Goal: Information Seeking & Learning: Learn about a topic

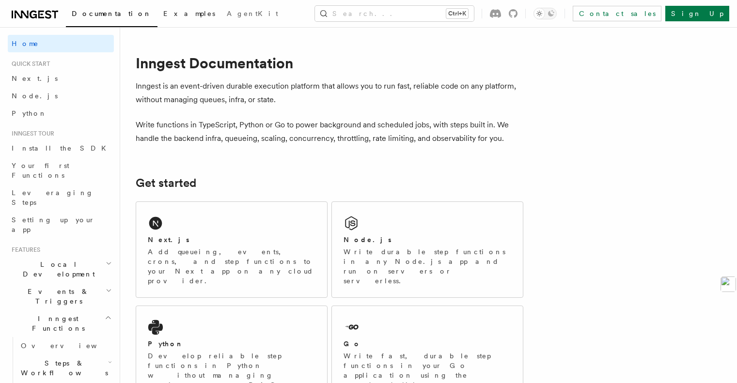
click at [163, 16] on span "Examples" at bounding box center [189, 14] width 52 height 8
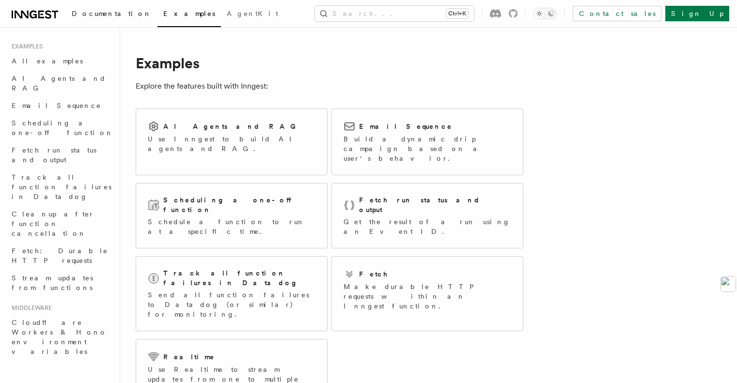
click at [94, 12] on span "Documentation" at bounding box center [112, 14] width 80 height 8
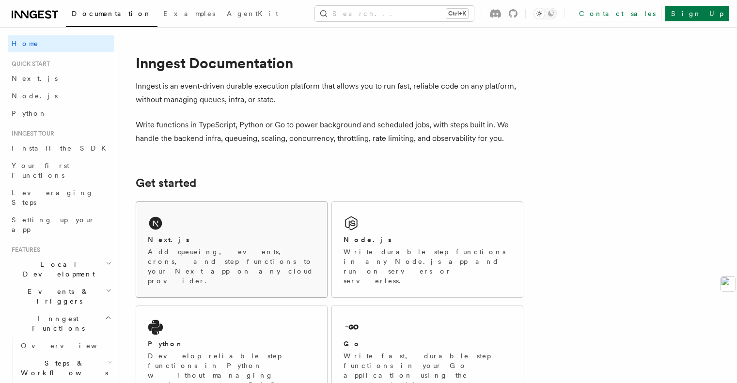
click at [236, 237] on div "Next.js" at bounding box center [232, 240] width 168 height 10
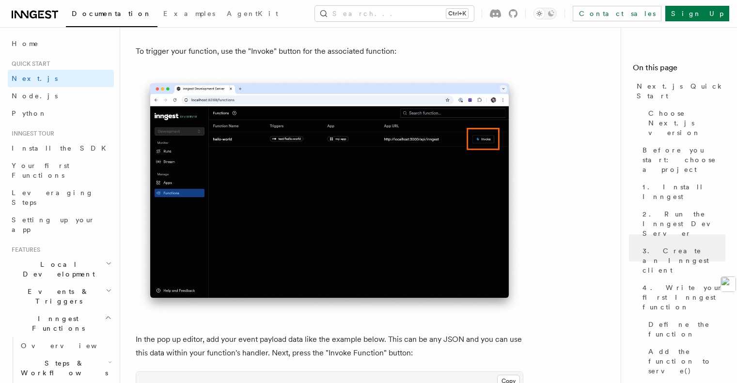
scroll to position [2761, 0]
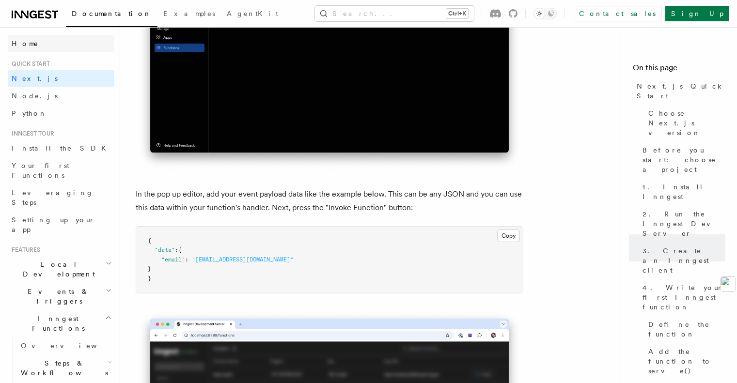
click at [22, 45] on span "Home" at bounding box center [25, 44] width 27 height 10
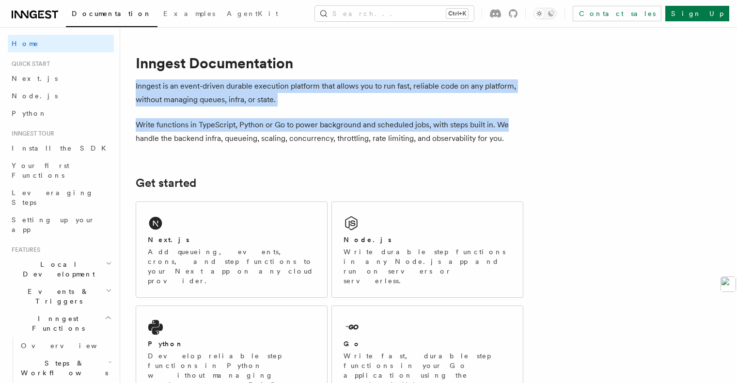
drag, startPoint x: 141, startPoint y: 85, endPoint x: 536, endPoint y: 125, distance: 397.4
click at [508, 128] on p "Write functions in TypeScript, Python or Go to power background and scheduled j…" at bounding box center [330, 131] width 388 height 27
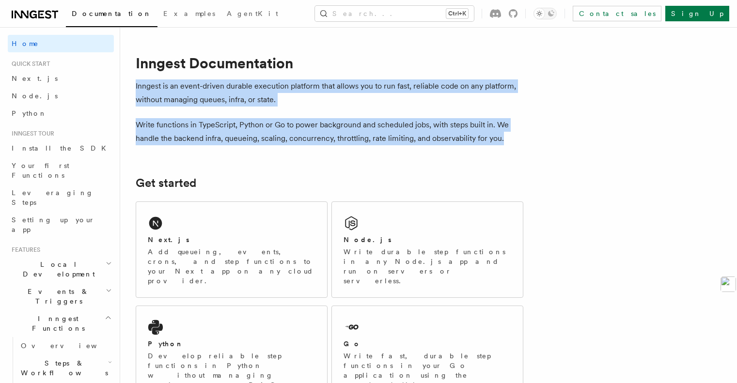
drag, startPoint x: 517, startPoint y: 141, endPoint x: 137, endPoint y: 87, distance: 384.1
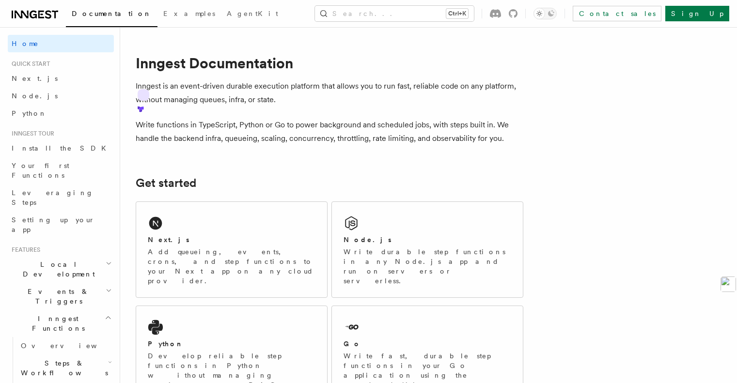
click at [143, 107] on icon at bounding box center [141, 109] width 4 height 4
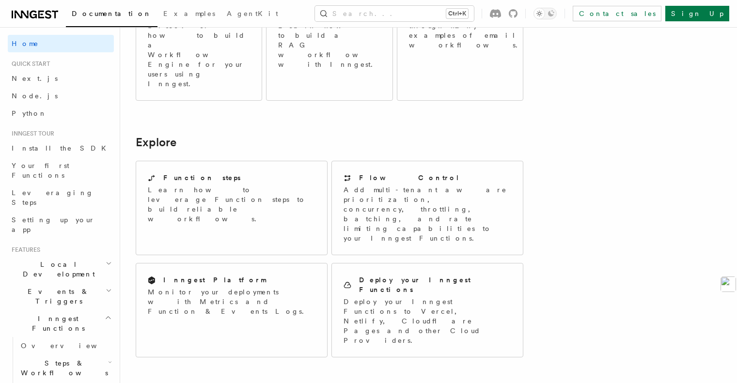
scroll to position [853, 0]
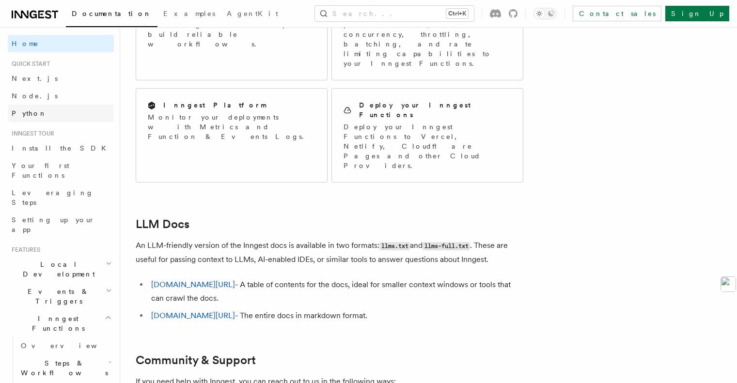
click at [39, 119] on link "Python" at bounding box center [61, 113] width 106 height 17
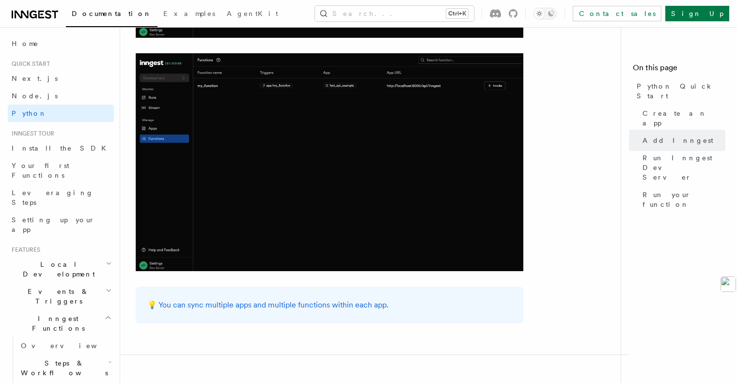
scroll to position [1793, 0]
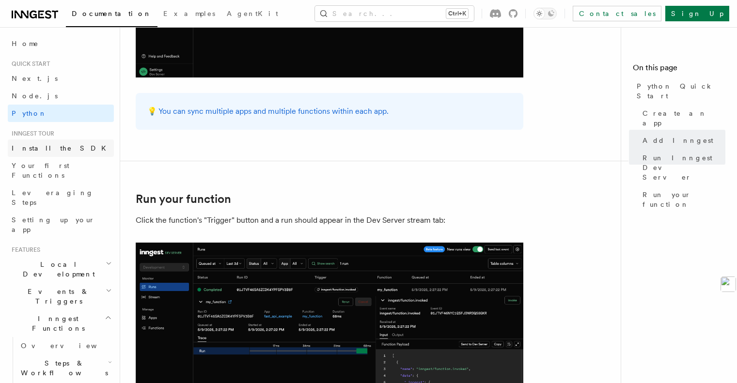
click at [54, 154] on link "Install the SDK" at bounding box center [61, 148] width 106 height 17
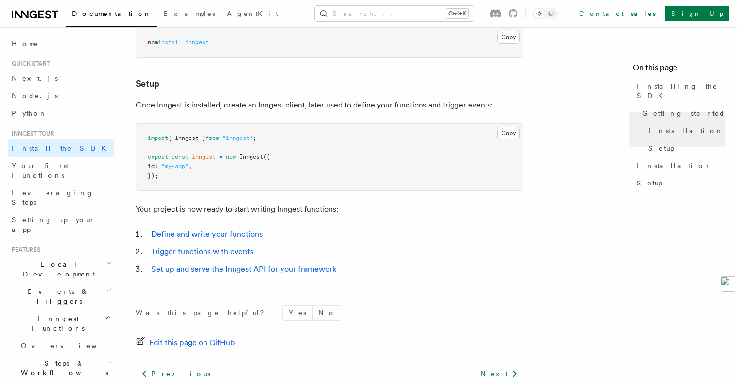
scroll to position [422, 0]
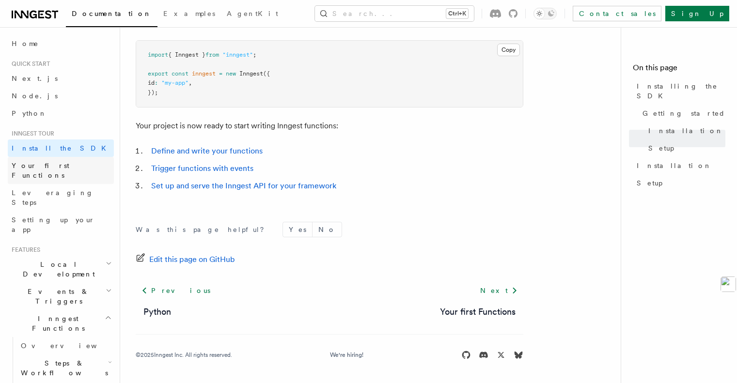
click at [59, 165] on span "Your first Functions" at bounding box center [41, 170] width 58 height 17
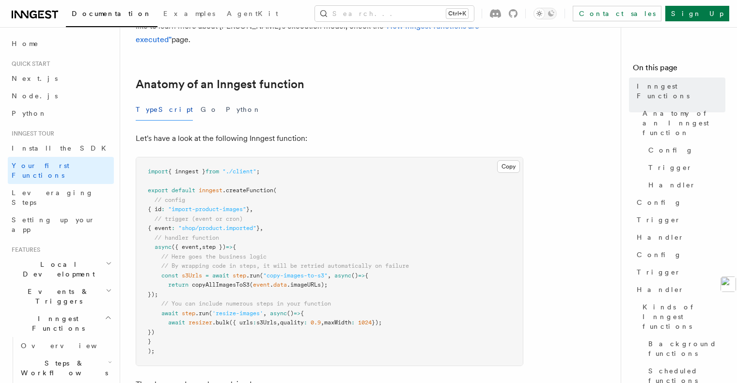
scroll to position [145, 0]
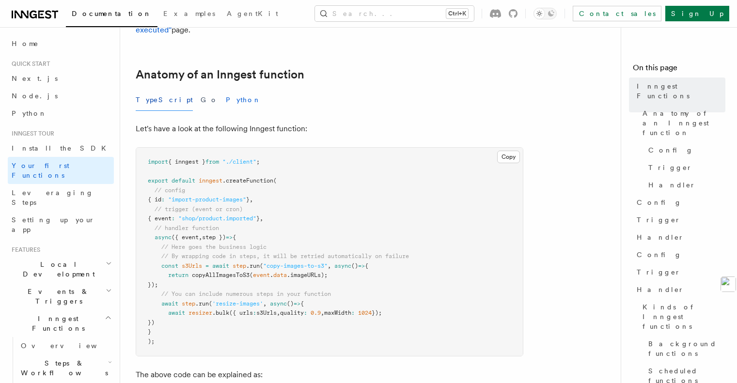
click at [226, 93] on button "Python" at bounding box center [243, 100] width 35 height 22
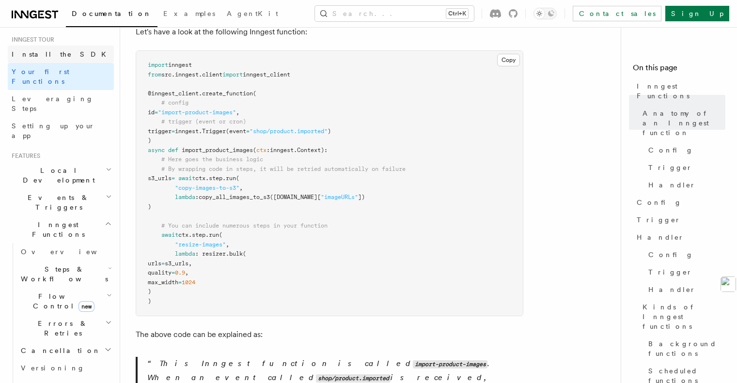
scroll to position [97, 0]
click at [106, 163] on icon "button" at bounding box center [109, 167] width 6 height 8
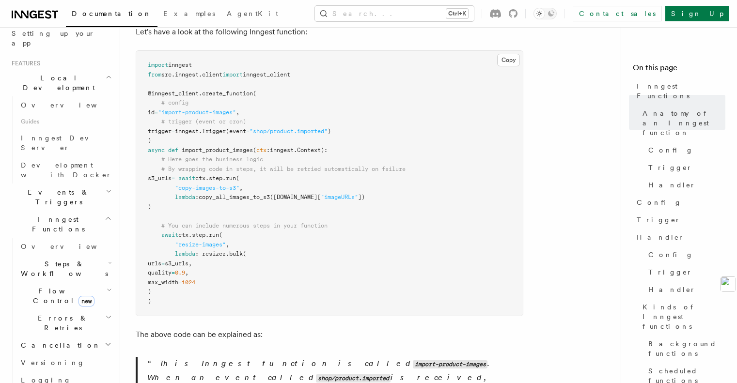
scroll to position [194, 0]
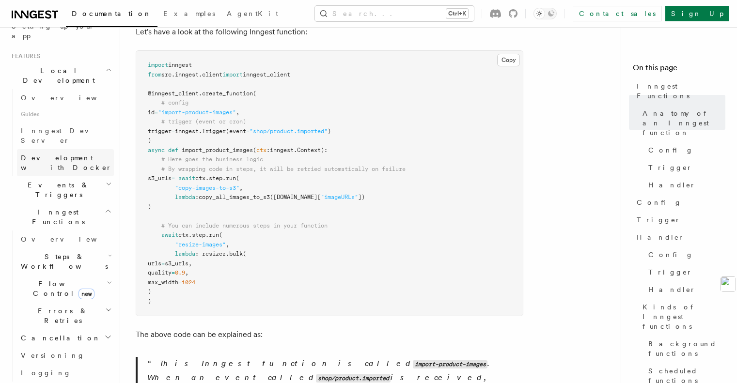
click at [95, 149] on link "Development with Docker" at bounding box center [65, 162] width 97 height 27
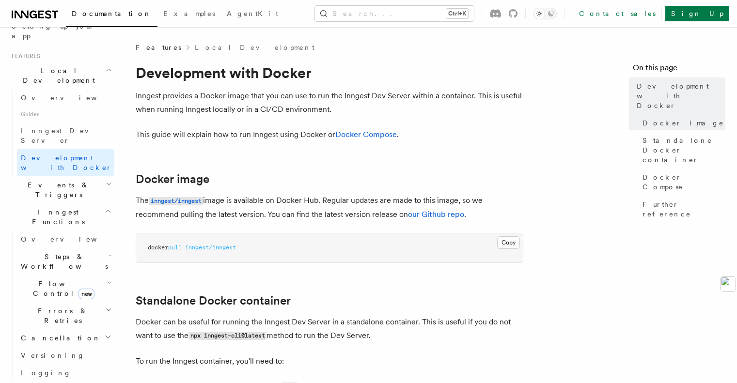
click at [96, 176] on h2 "Events & Triggers" at bounding box center [61, 189] width 106 height 27
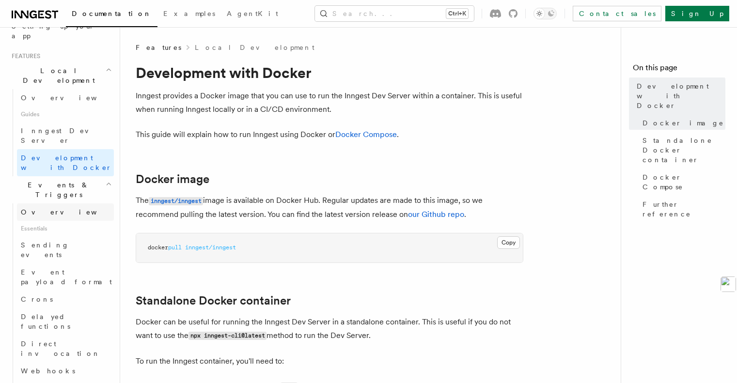
click at [92, 203] on link "Overview" at bounding box center [65, 211] width 97 height 17
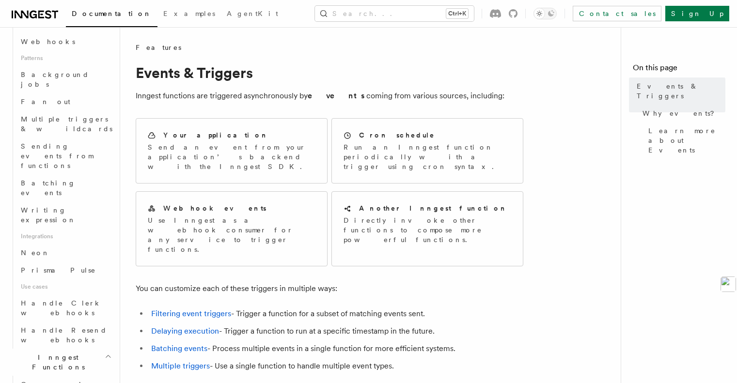
scroll to position [533, 0]
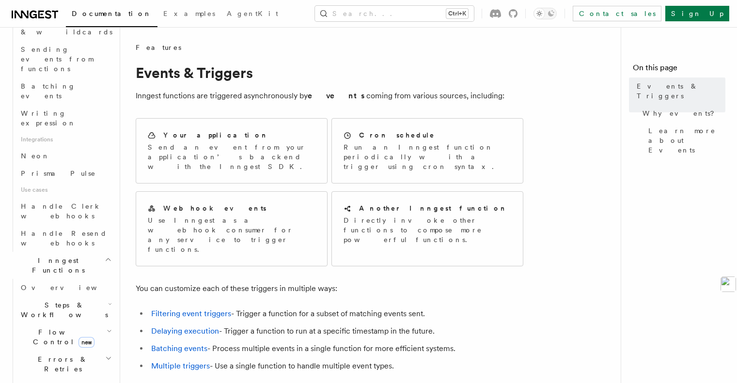
click at [92, 279] on link "Overview" at bounding box center [65, 287] width 97 height 17
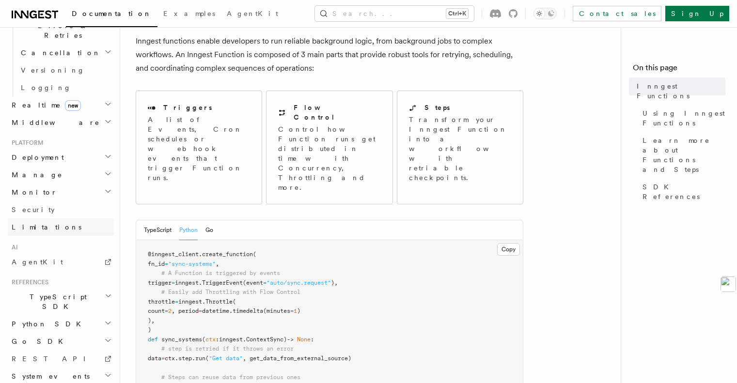
scroll to position [97, 0]
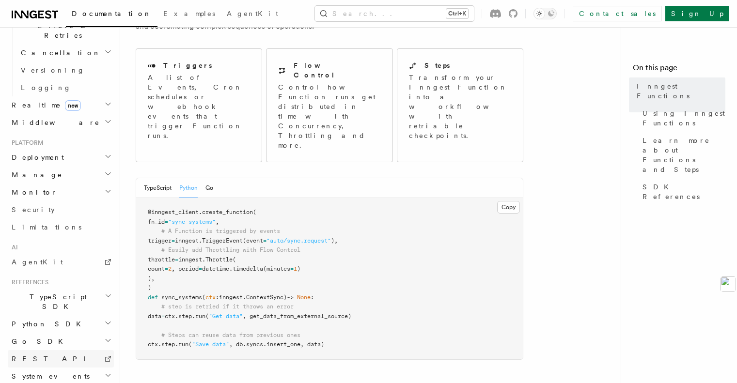
click at [49, 350] on link "REST API" at bounding box center [61, 358] width 106 height 17
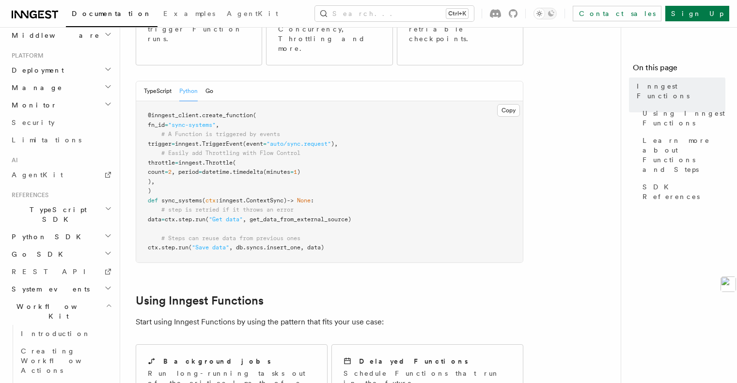
scroll to position [431, 0]
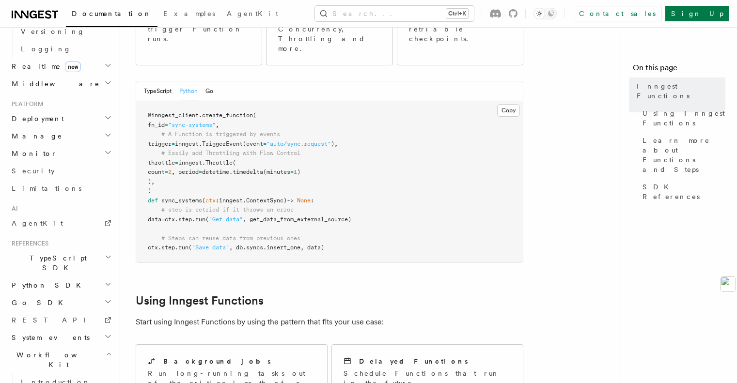
click at [78, 277] on h2 "Python SDK" at bounding box center [61, 285] width 106 height 17
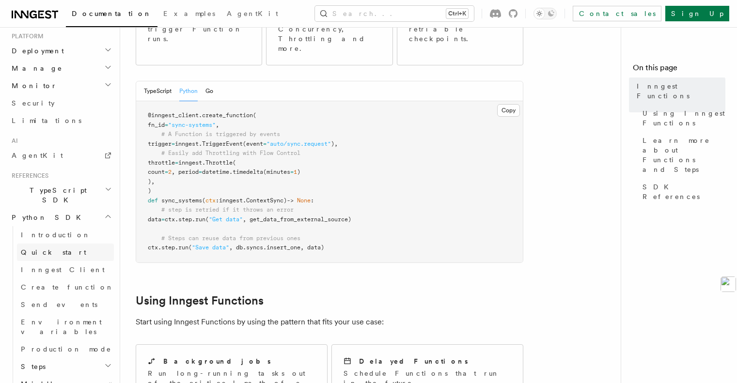
scroll to position [0, 0]
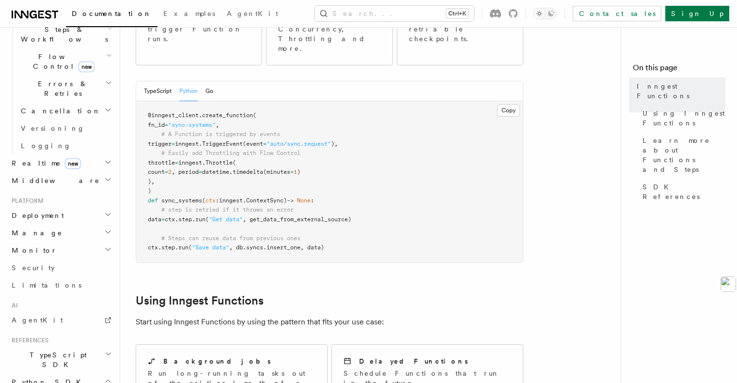
click at [96, 224] on h2 "Manage" at bounding box center [61, 232] width 106 height 17
click at [71, 242] on link "Environments" at bounding box center [65, 250] width 97 height 17
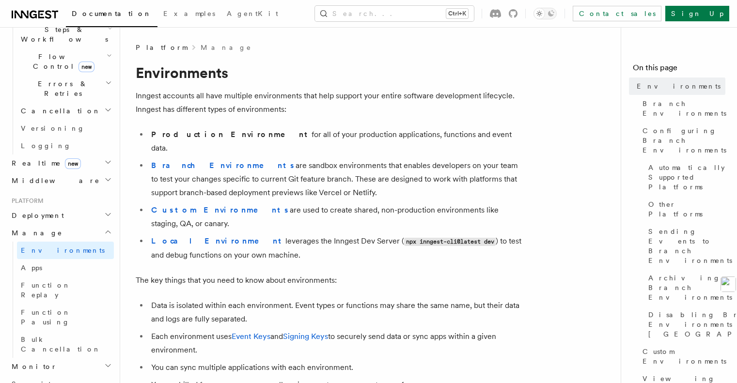
click at [73, 358] on h2 "Monitor" at bounding box center [61, 366] width 106 height 17
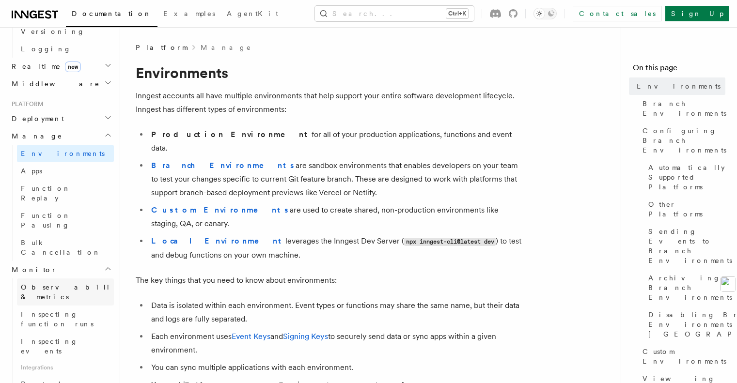
click at [76, 283] on span "Observability & metrics" at bounding box center [71, 291] width 100 height 17
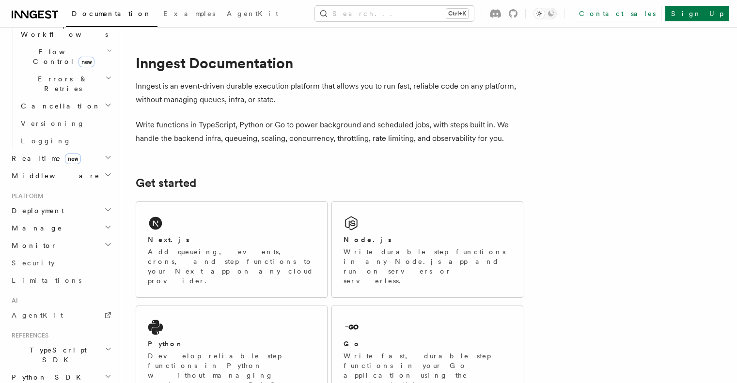
scroll to position [339, 0]
click at [39, 205] on span "Deployment" at bounding box center [36, 210] width 56 height 10
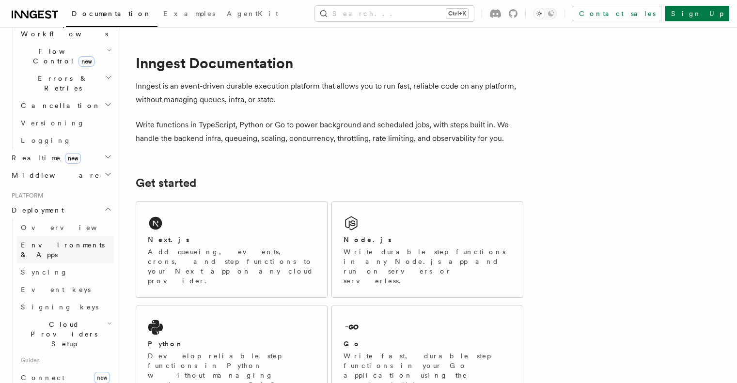
click at [76, 240] on span "Environments & Apps" at bounding box center [67, 249] width 93 height 19
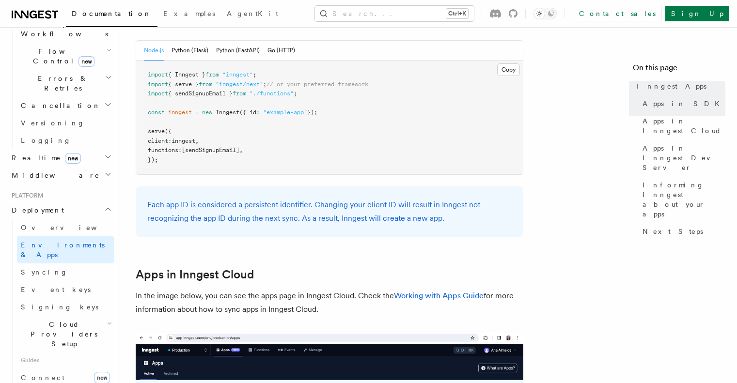
scroll to position [581, 0]
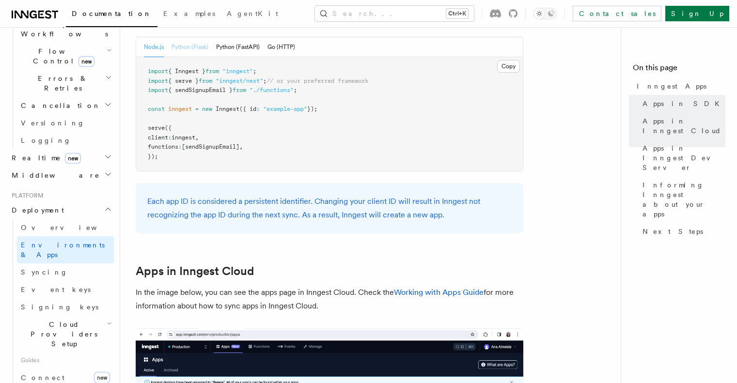
click at [190, 53] on button "Python (Flask)" at bounding box center [190, 47] width 37 height 20
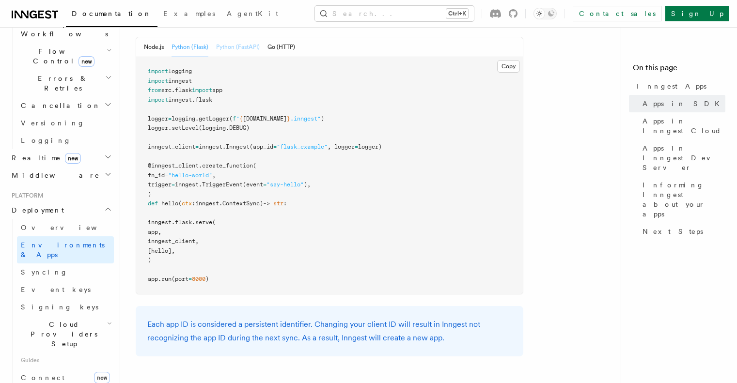
click at [248, 51] on button "Python (FastAPI)" at bounding box center [238, 47] width 44 height 20
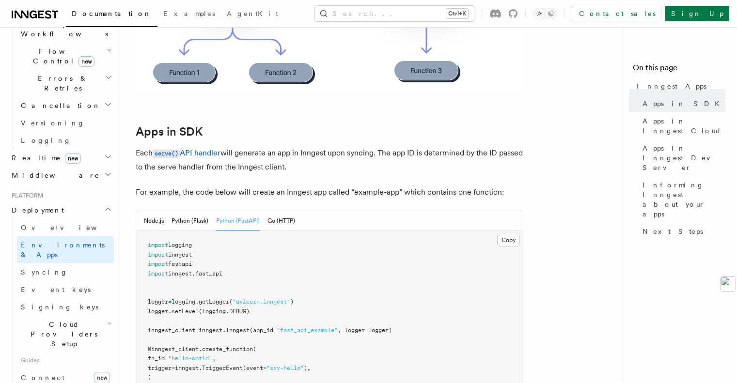
scroll to position [339, 0]
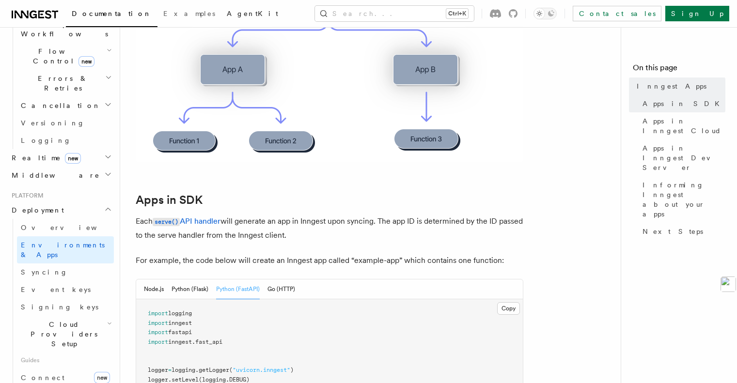
click at [227, 11] on span "AgentKit" at bounding box center [252, 14] width 51 height 8
